Goal: Use online tool/utility: Utilize a website feature to perform a specific function

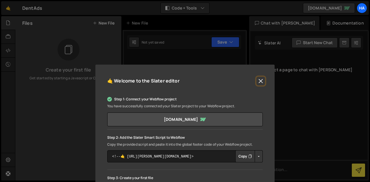
click at [260, 82] on button "Close" at bounding box center [260, 81] width 9 height 9
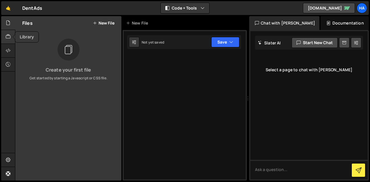
click at [2, 33] on div at bounding box center [8, 37] width 14 height 14
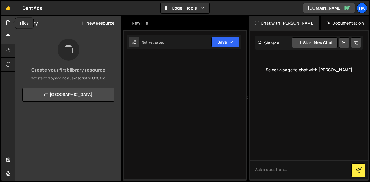
click at [5, 26] on div at bounding box center [8, 23] width 14 height 14
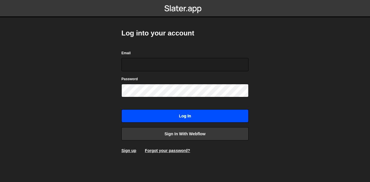
type input "lacelatay@gmail.com"
click at [165, 116] on input "Log in" at bounding box center [184, 115] width 127 height 13
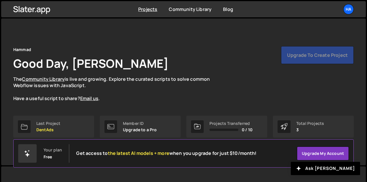
scroll to position [2, 0]
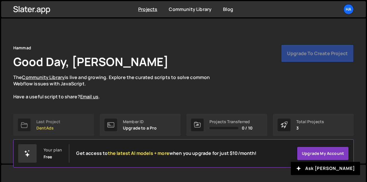
click at [47, 129] on p "DentAds" at bounding box center [48, 128] width 24 height 5
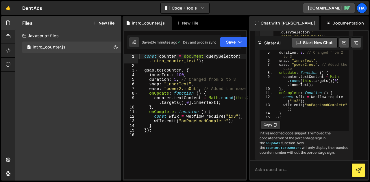
scroll to position [371, 0]
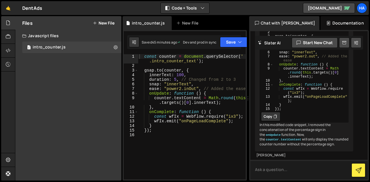
click at [269, 168] on textarea at bounding box center [308, 170] width 117 height 20
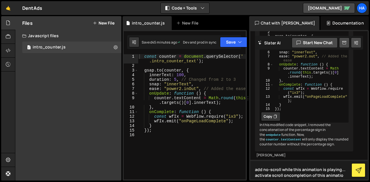
type textarea "add no-scroll while this animation is playing... activate scroll oncompletion o…"
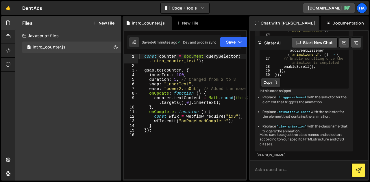
scroll to position [674, 0]
click at [174, 137] on div "const counter = document . querySelector ( ' .intro_counter_text' ) ; gsap . to…" at bounding box center [191, 123] width 107 height 139
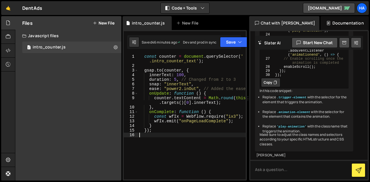
type textarea "});"
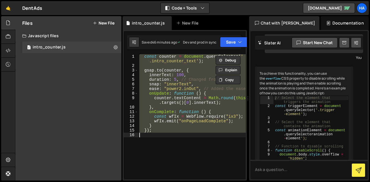
scroll to position [468, 0]
click at [280, 175] on textarea at bounding box center [308, 170] width 117 height 20
paste textarea "const counter = document.querySelector('.intro_counter_text'); [DOMAIN_NAME](co…"
type textarea "const counter = document.querySelector('.intro_counter_text'); [DOMAIN_NAME](co…"
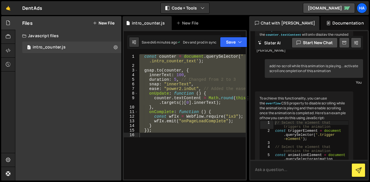
scroll to position [442, 0]
click at [292, 79] on div "add no-scroll while this animation is playing... activate scroll oncompletion o…" at bounding box center [314, 68] width 98 height 19
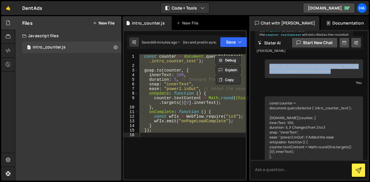
drag, startPoint x: 270, startPoint y: 99, endPoint x: 348, endPoint y: 105, distance: 78.2
click at [348, 79] on div "add no-scroll while this animation is playing... activate scroll oncompletion o…" at bounding box center [314, 68] width 98 height 19
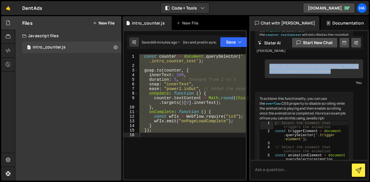
copy div "add no-scroll while this animation is playing... activate scroll oncompletion o…"
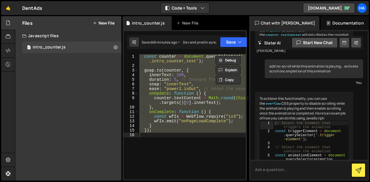
click at [283, 170] on textarea at bounding box center [308, 170] width 117 height 20
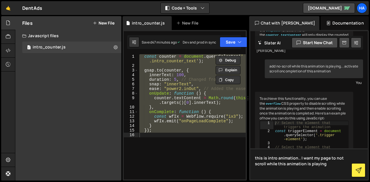
paste textarea "add no-scroll while this animation is playing... activate scroll oncompletion o…"
type textarea "this is intro animation.. I want my page to not scroll while this animation is …"
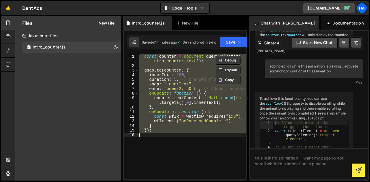
click at [201, 106] on div "const counter = document . querySelector ( ' .intro_counter_text' ) ; gsap . to…" at bounding box center [191, 116] width 107 height 125
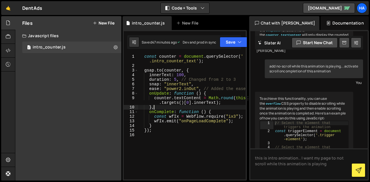
click at [201, 106] on div "const counter = document . querySelector ( ' .intro_counter_text' ) ; gsap . to…" at bounding box center [191, 123] width 107 height 139
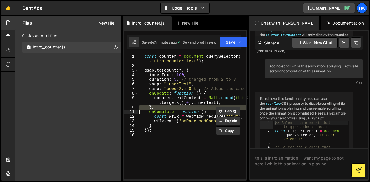
click at [201, 106] on div "const counter = document . querySelector ( ' .intro_counter_text' ) ; gsap . to…" at bounding box center [191, 123] width 107 height 139
type textarea "});"
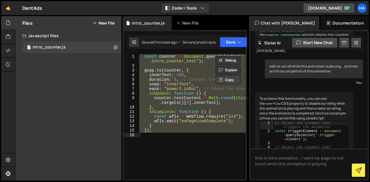
click at [228, 79] on button "Copy" at bounding box center [227, 80] width 25 height 9
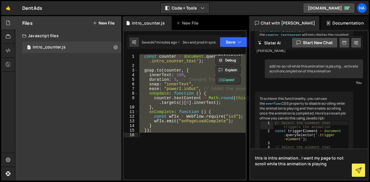
click at [321, 172] on textarea "this is intro animation.. I want my page to not scroll while this animation is …" at bounding box center [308, 163] width 117 height 31
paste textarea "const counter = document.querySelector('.intro_counter_text'); [DOMAIN_NAME](co…"
type textarea "this is intro animation.. I want my page to not scroll while this animation is …"
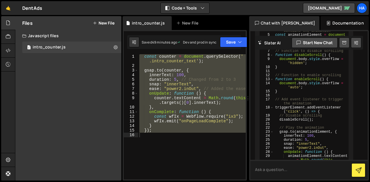
scroll to position [1268, 0]
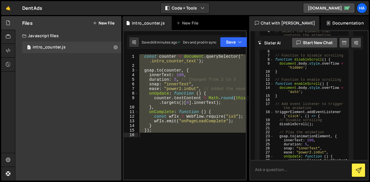
click at [261, 171] on textarea at bounding box center [308, 170] width 117 height 20
type textarea "page load triggers it"
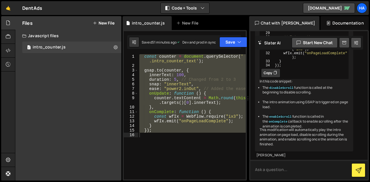
scroll to position [1796, 0]
click at [270, 78] on button "Copy" at bounding box center [270, 72] width 19 height 9
click at [211, 130] on div "const counter = document . querySelector ( ' .intro_counter_text' ) ; gsap . to…" at bounding box center [191, 116] width 107 height 125
paste textarea "});"
type textarea "});"
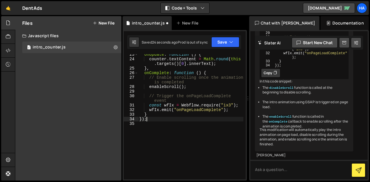
scroll to position [118, 0]
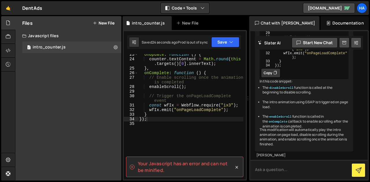
click at [278, 173] on textarea at bounding box center [308, 170] width 117 height 20
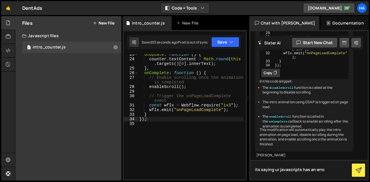
type textarea "its saying ur javascripts has an error"
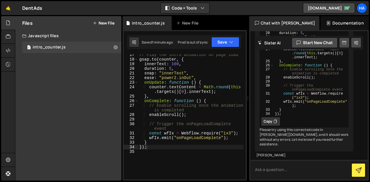
scroll to position [2138, 0]
click at [293, 126] on div "// Select the element for the intro animation const counter = document . queryS…" at bounding box center [310, 27] width 75 height 202
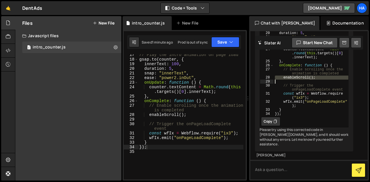
type textarea "enableScroll();"
click at [266, 117] on button "Copy" at bounding box center [270, 121] width 19 height 9
click at [183, 139] on div "// Play the intro animation on page load gsap . to ( counter , { innerText : 10…" at bounding box center [190, 120] width 105 height 135
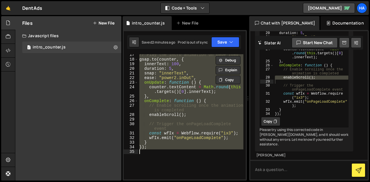
paste textarea
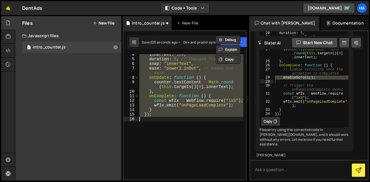
scroll to position [120, 0]
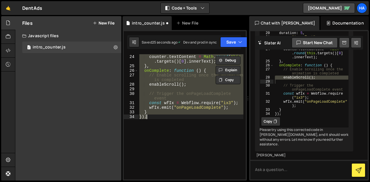
type textarea "});"
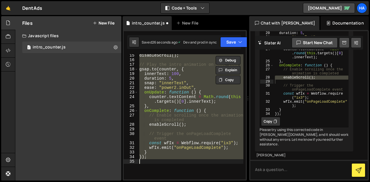
scroll to position [0, 0]
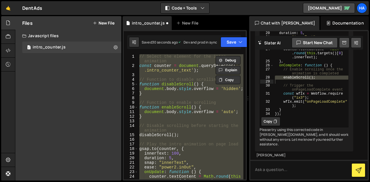
click at [183, 139] on div "// Select the element for the intro animation const counter = document . queryS…" at bounding box center [190, 116] width 105 height 125
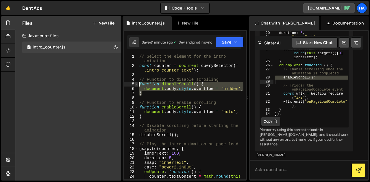
drag, startPoint x: 145, startPoint y: 94, endPoint x: 137, endPoint y: 84, distance: 12.5
click at [137, 84] on div "1 2 3 4 5 6 7 8 9 10 11 12 13 14 15 16 17 18 19 20 21 22 23 24 25 // Select the…" at bounding box center [185, 116] width 122 height 125
click at [166, 90] on div "// Select the element for the intro animation const counter = document . queryS…" at bounding box center [190, 116] width 105 height 125
drag, startPoint x: 147, startPoint y: 95, endPoint x: 138, endPoint y: 85, distance: 13.5
click at [138, 85] on div "// Select the element for the intro animation const counter = document . queryS…" at bounding box center [190, 123] width 105 height 139
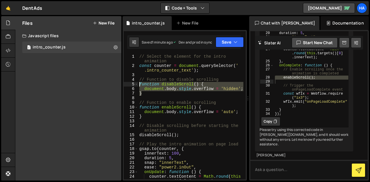
type textarea "function disableScroll() { document.body.style.overflow = 'hidden';"
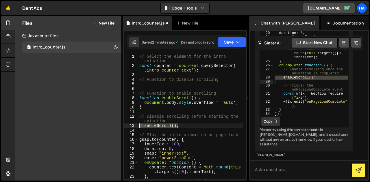
drag, startPoint x: 181, startPoint y: 126, endPoint x: 139, endPoint y: 125, distance: 41.9
click at [139, 125] on div "// Select the element for the intro animation const counter = document . queryS…" at bounding box center [190, 126] width 105 height 144
type textarea "disableScroll();"
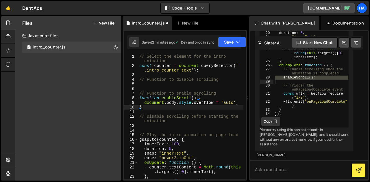
click at [197, 107] on div "// Select the element for the intro animation const counter = document . queryS…" at bounding box center [190, 126] width 105 height 144
type textarea "}"
